Goal: Task Accomplishment & Management: Manage account settings

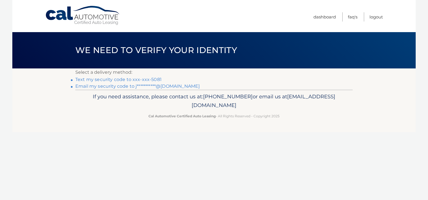
click at [125, 80] on link "Text my security code to xxx-xxx-5081" at bounding box center [118, 79] width 86 height 5
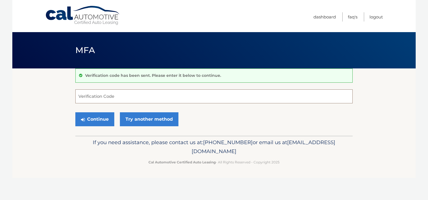
click at [152, 100] on input "Verification Code" at bounding box center [213, 97] width 277 height 14
type input "454156"
click at [91, 120] on button "Continue" at bounding box center [94, 120] width 39 height 14
